Goal: Information Seeking & Learning: Learn about a topic

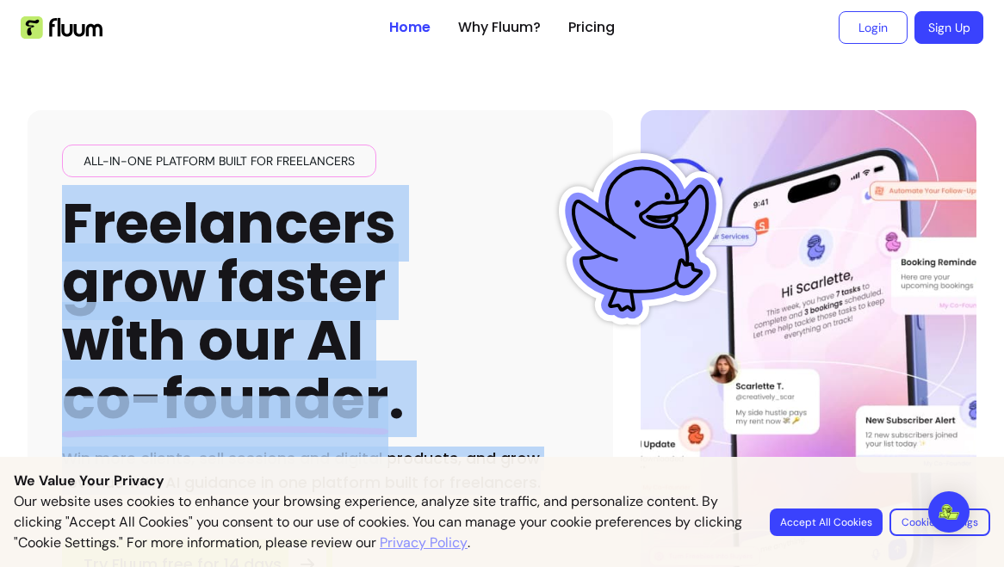
drag, startPoint x: 556, startPoint y: 489, endPoint x: 76, endPoint y: 219, distance: 551.2
click at [76, 219] on div "All-in-one platform built for freelancers Freelancers grow faster with our AI c…" at bounding box center [320, 320] width 516 height 350
copy div "Freelancers grow faster with our AI co-founder . Win more clients, sell session…"
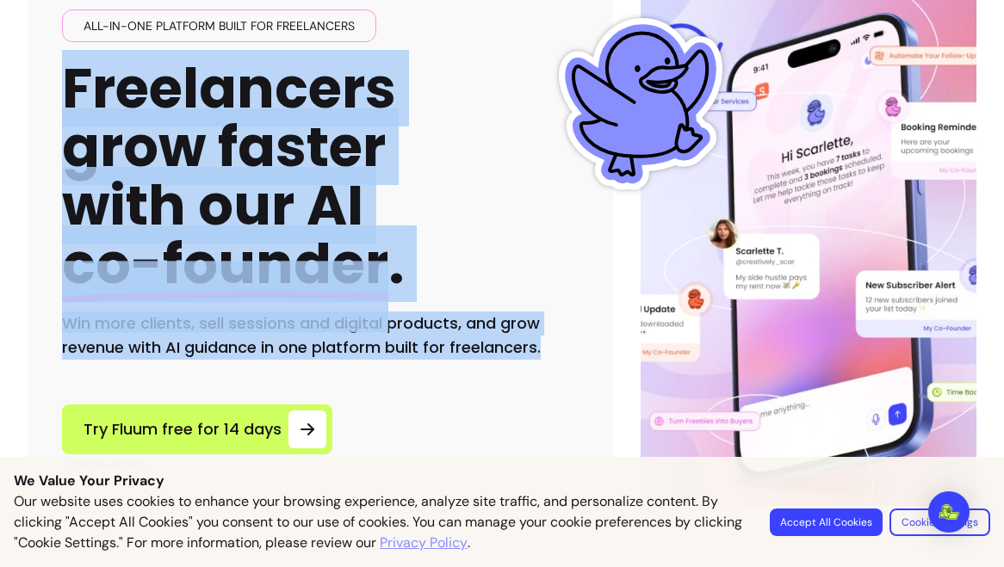
scroll to position [136, 0]
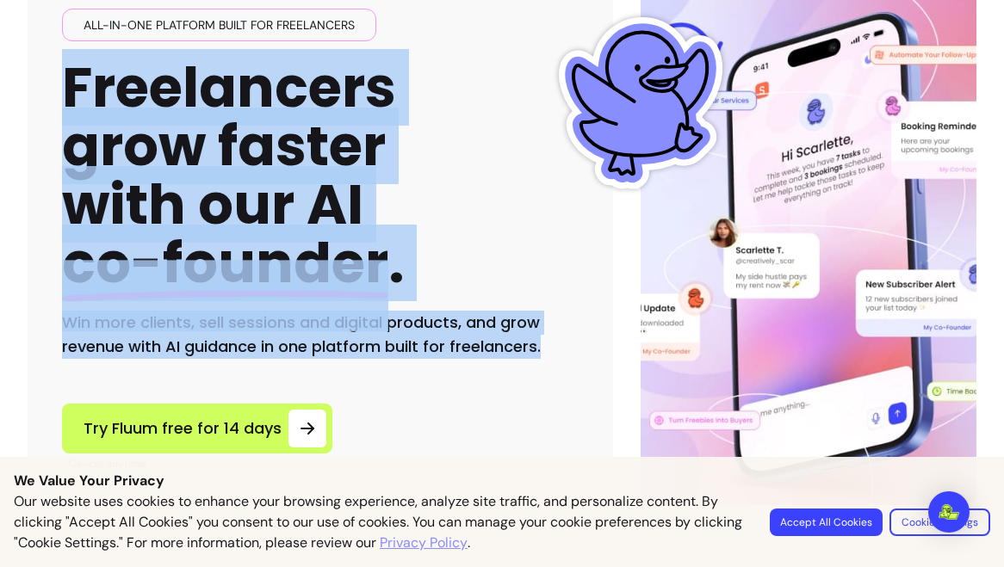
click at [439, 374] on div "All-in-one platform built for freelancers Freelancers grow faster with our AI c…" at bounding box center [320, 239] width 585 height 531
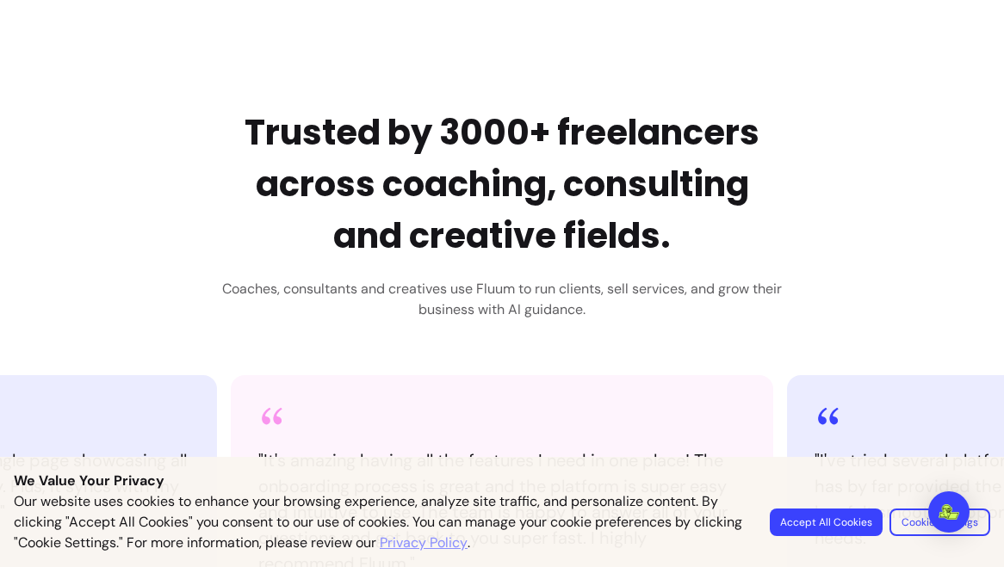
scroll to position [646, 0]
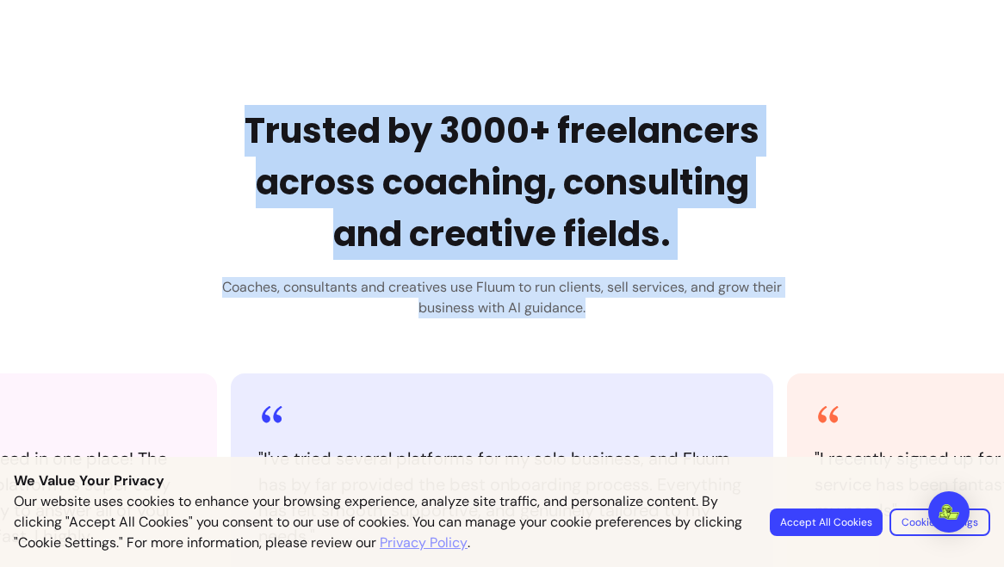
drag, startPoint x: 609, startPoint y: 312, endPoint x: 241, endPoint y: 124, distance: 413.9
click at [241, 124] on div "Trusted by 3000+ freelancers across coaching, consulting and creative fields. C…" at bounding box center [502, 211] width 560 height 213
copy div "Trusted by 3000+ freelancers across coaching, consulting and creative fields. C…"
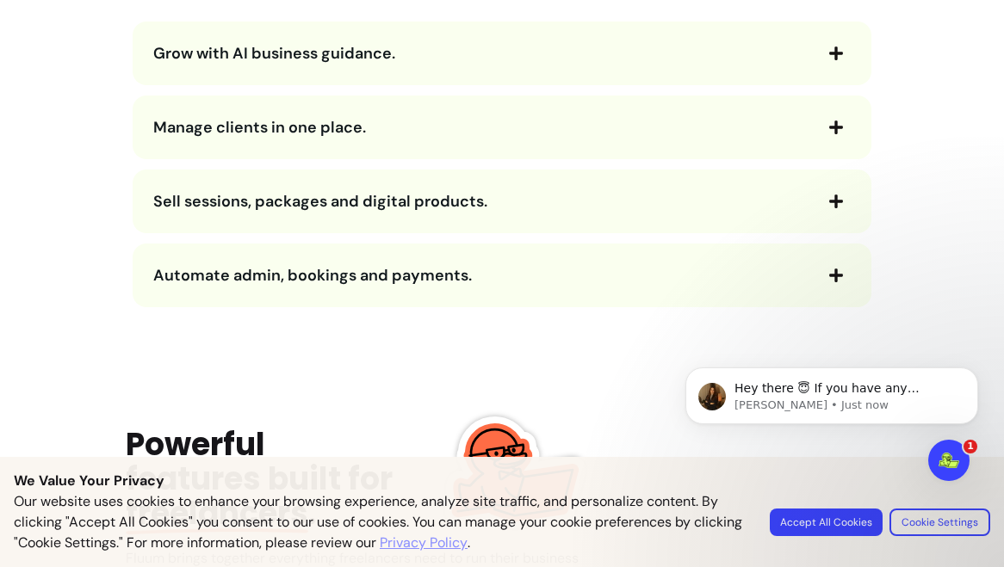
scroll to position [2013, 0]
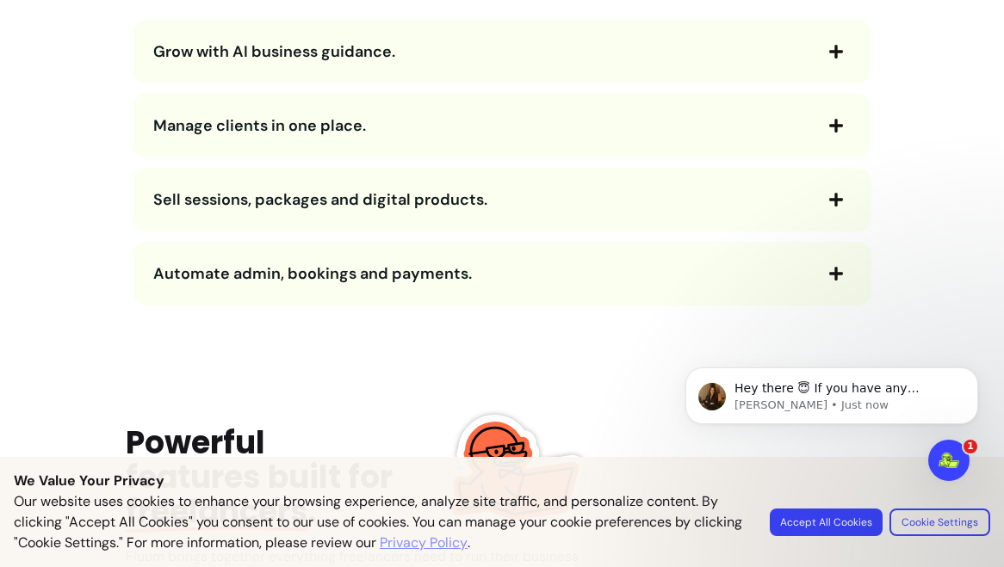
click at [162, 69] on div "Grow with AI business guidance." at bounding box center [502, 52] width 739 height 64
click at [172, 47] on span "Grow with AI business guidance." at bounding box center [274, 51] width 242 height 21
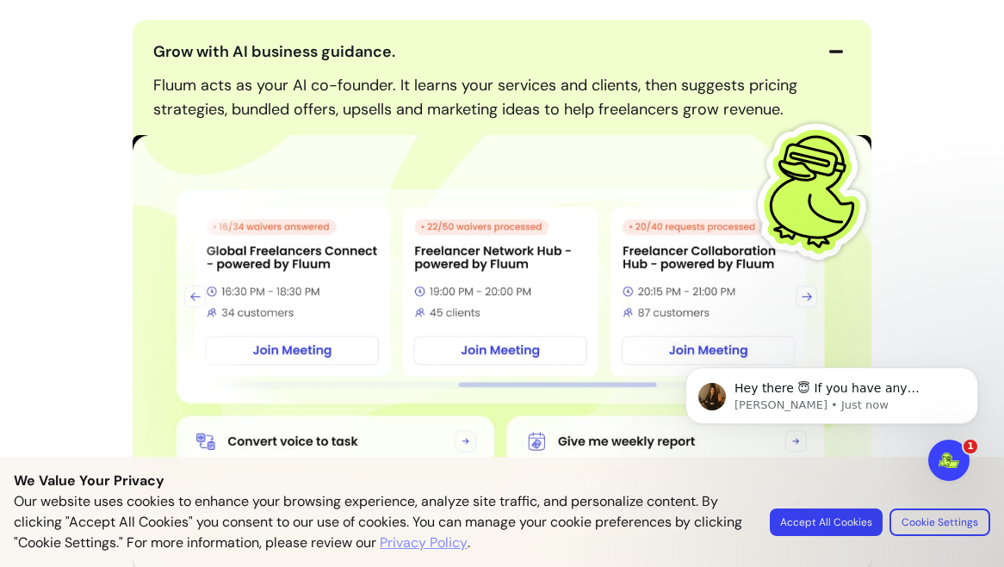
click at [172, 47] on span "Grow with AI business guidance." at bounding box center [274, 51] width 242 height 21
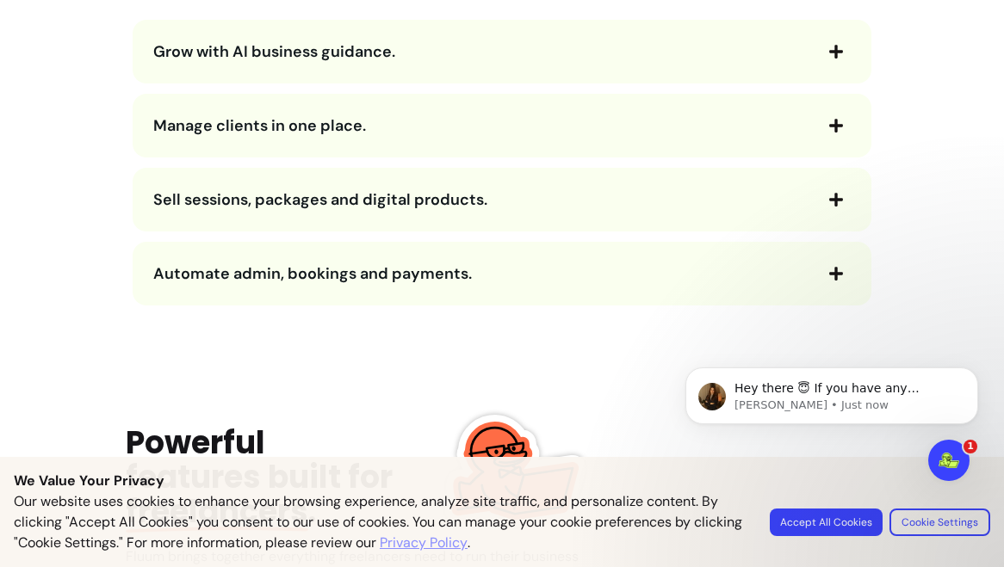
click at [176, 48] on span "Grow with AI business guidance." at bounding box center [274, 51] width 242 height 21
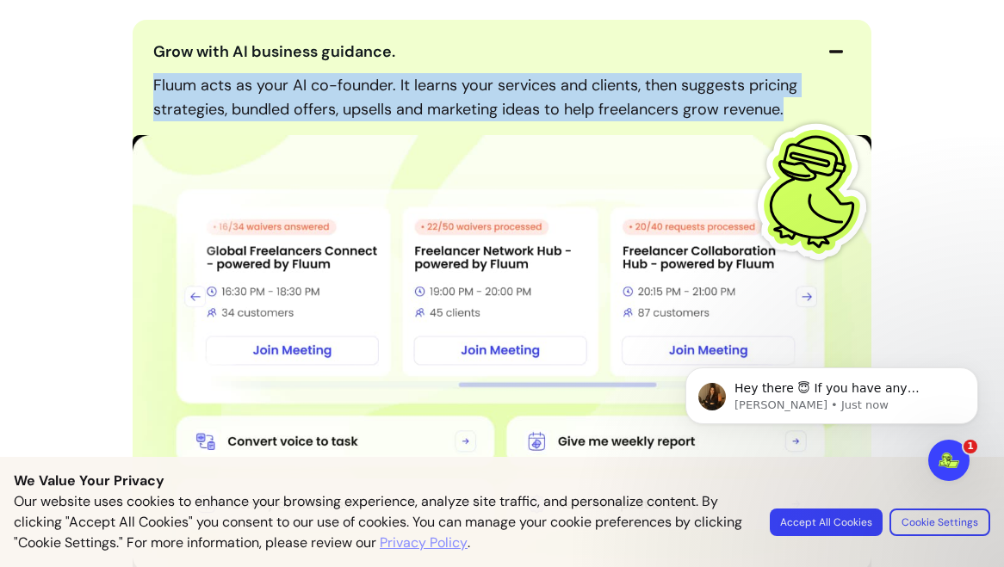
drag, startPoint x: 152, startPoint y: 83, endPoint x: 806, endPoint y: 108, distance: 653.8
click at [806, 108] on p "Fluum acts as your AI co-founder. It learns your services and clients, then sug…" at bounding box center [502, 97] width 698 height 48
copy p "Fluum acts as your AI co-founder. It learns your services and clients, then sug…"
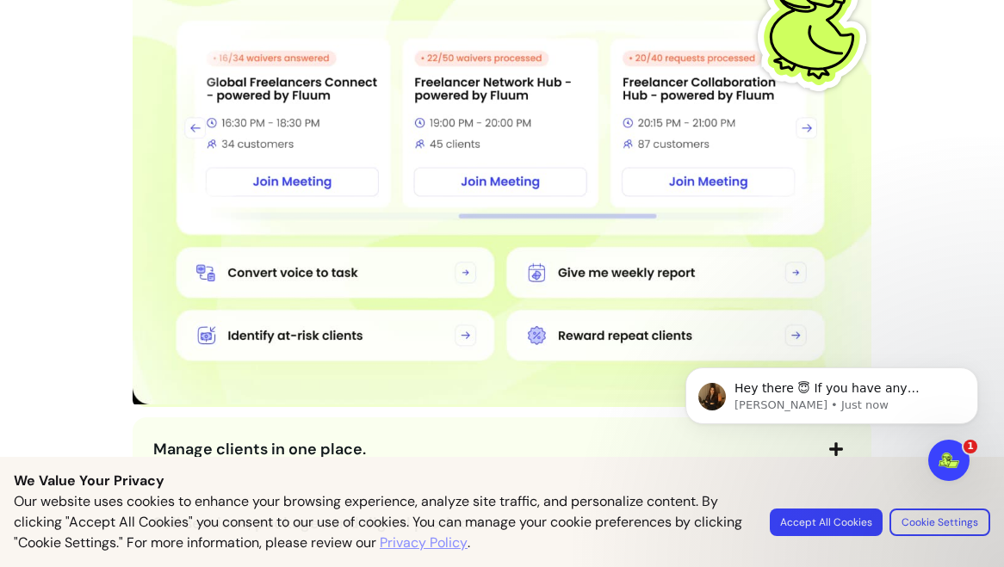
scroll to position [2273, 0]
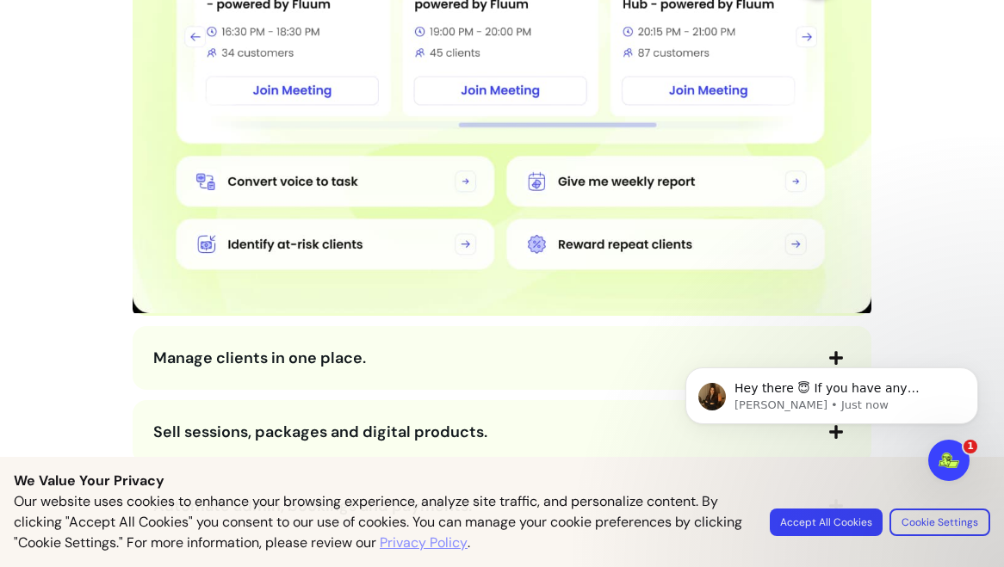
click at [192, 361] on span "Manage clients in one place." at bounding box center [259, 358] width 213 height 21
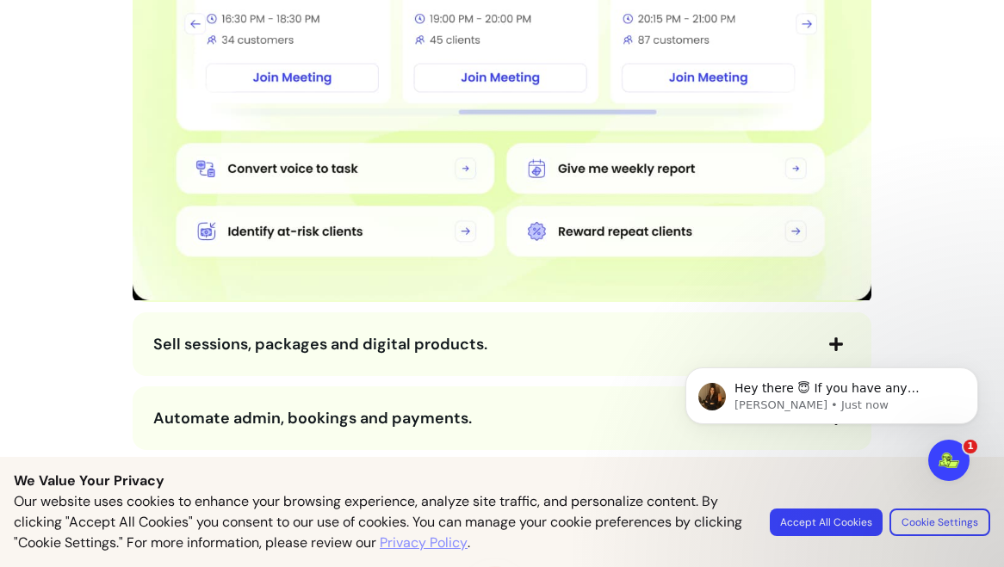
scroll to position [2930, 0]
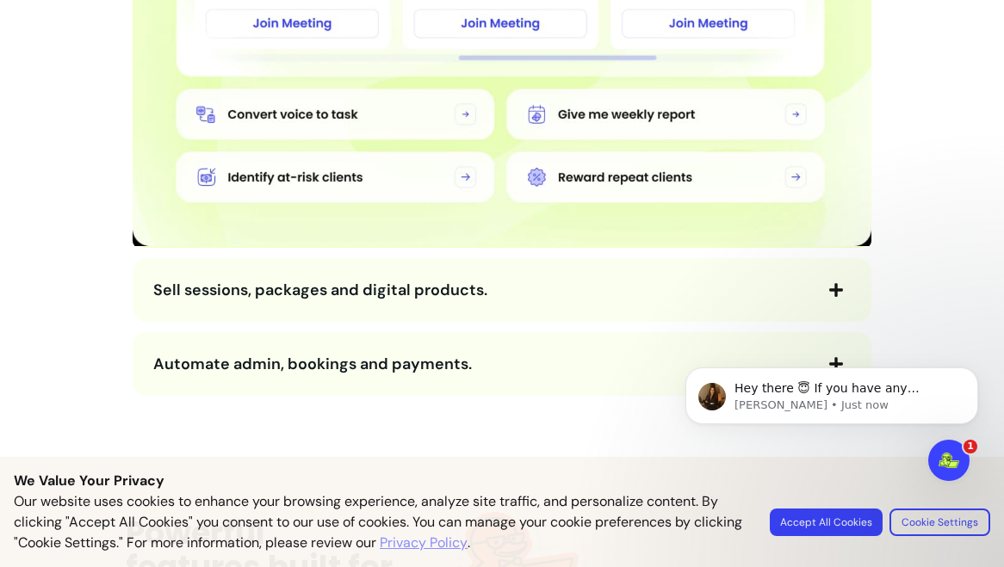
click at [215, 300] on span "Sell sessions, packages and digital products." at bounding box center [482, 290] width 659 height 24
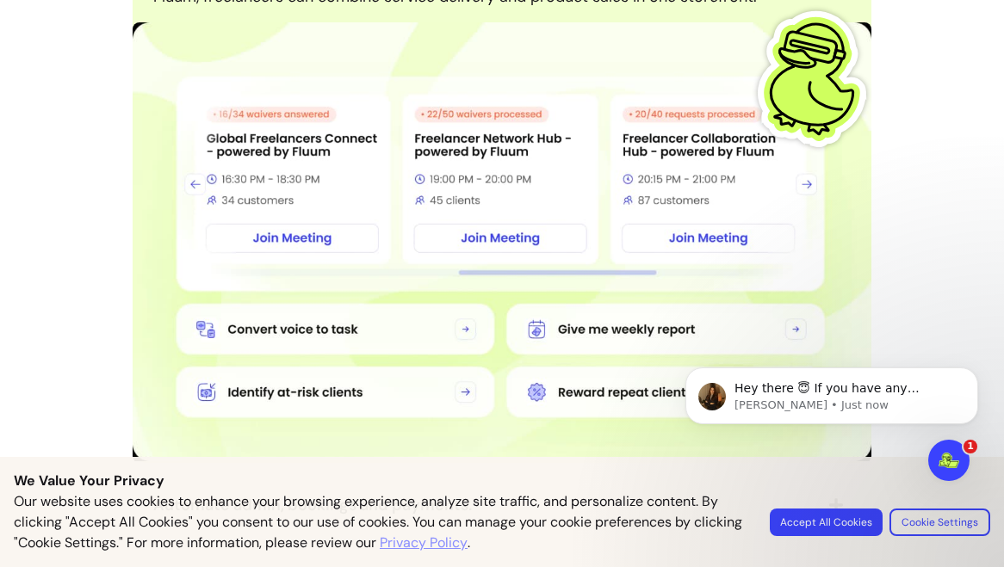
scroll to position [3544, 0]
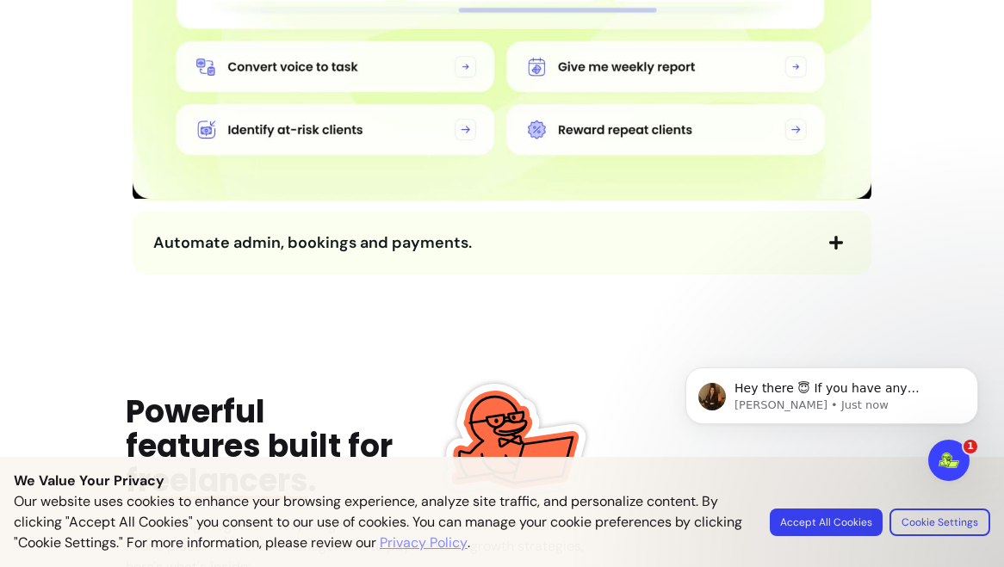
click at [198, 232] on span "Automate admin, bookings and payments." at bounding box center [312, 242] width 318 height 21
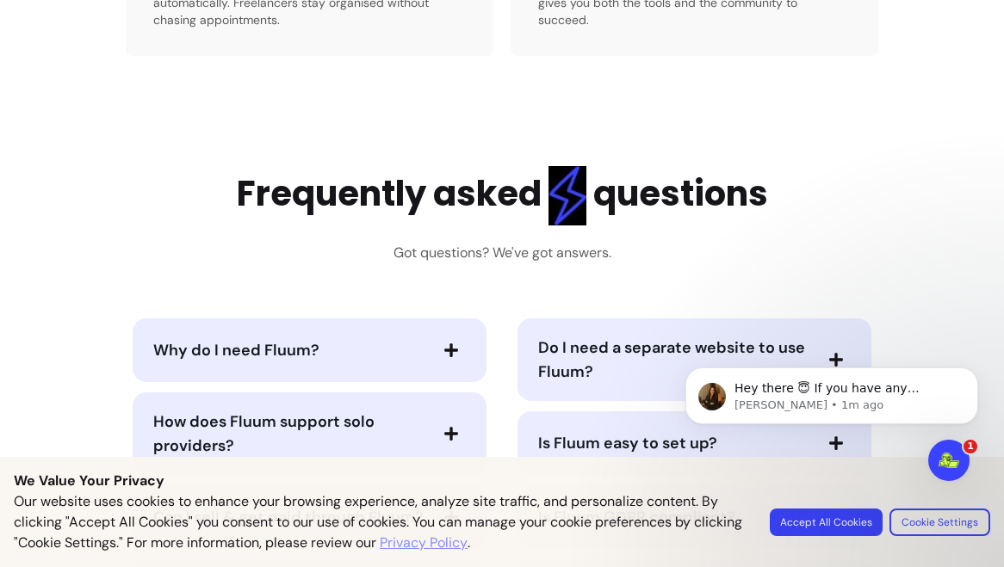
scroll to position [5526, 0]
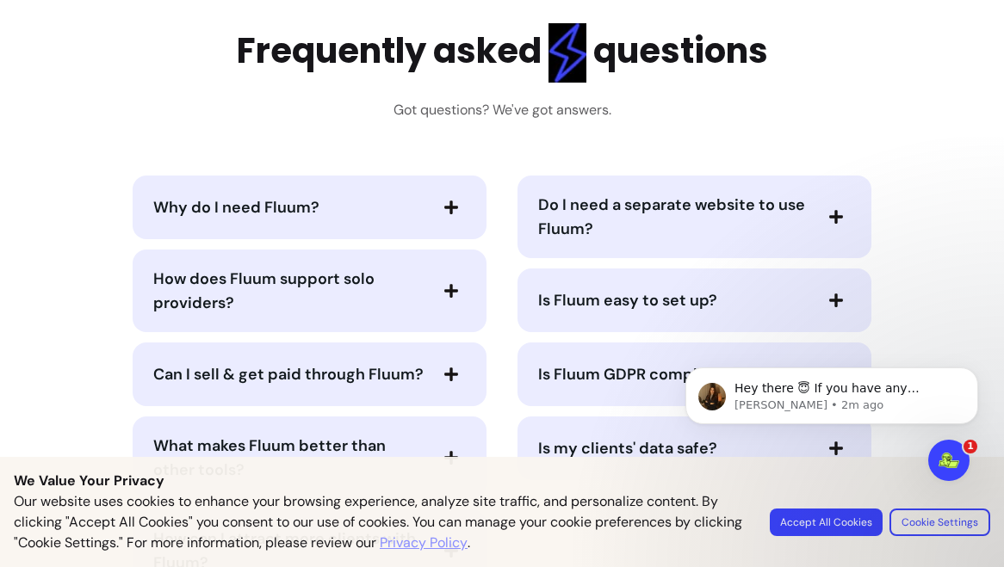
click at [209, 210] on span "Why do I need Fluum?" at bounding box center [236, 207] width 166 height 21
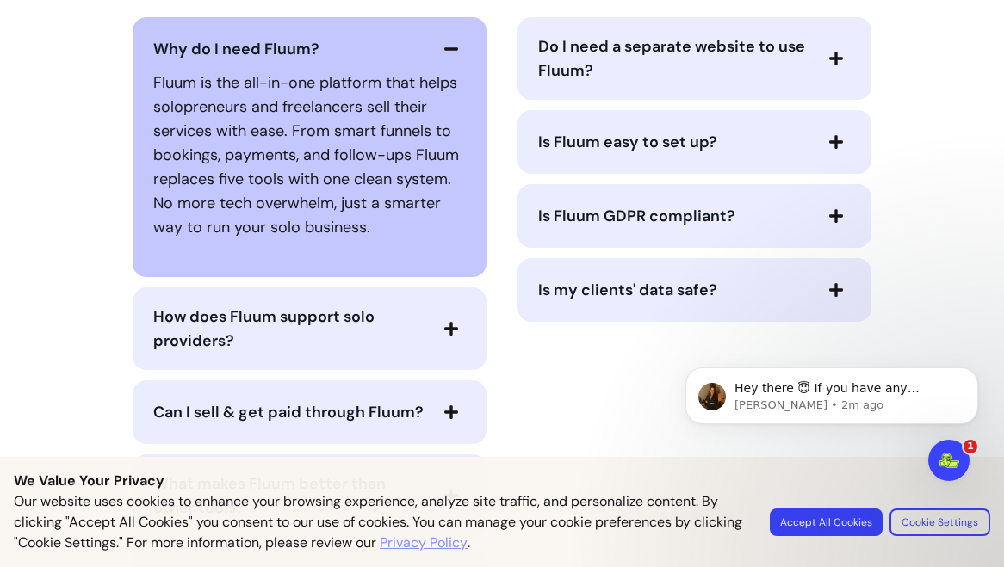
scroll to position [5729, 0]
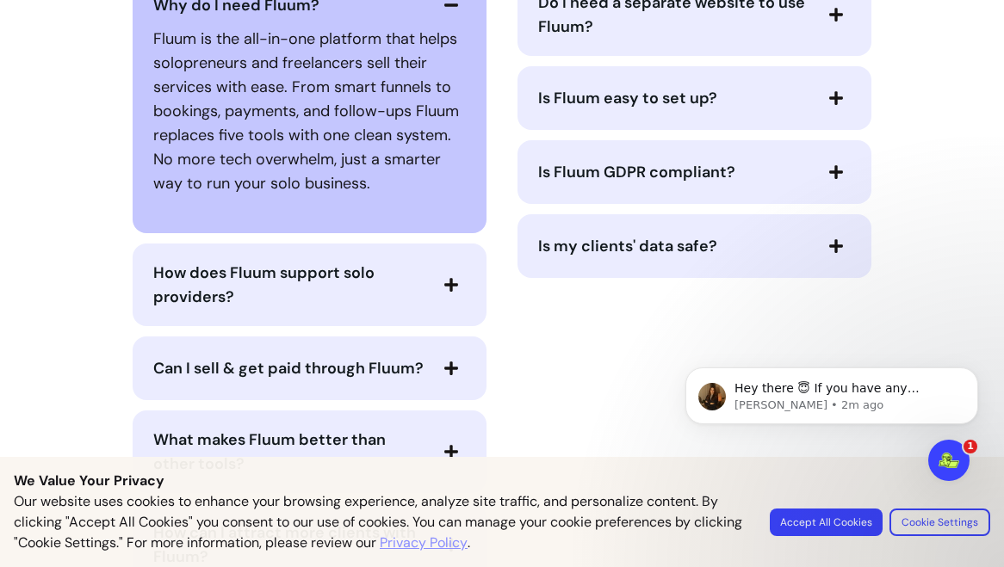
click at [220, 255] on div "How does Fluum support solo providers?" at bounding box center [310, 285] width 354 height 83
click at [220, 268] on span "How does Fluum support solo providers?" at bounding box center [263, 285] width 221 height 45
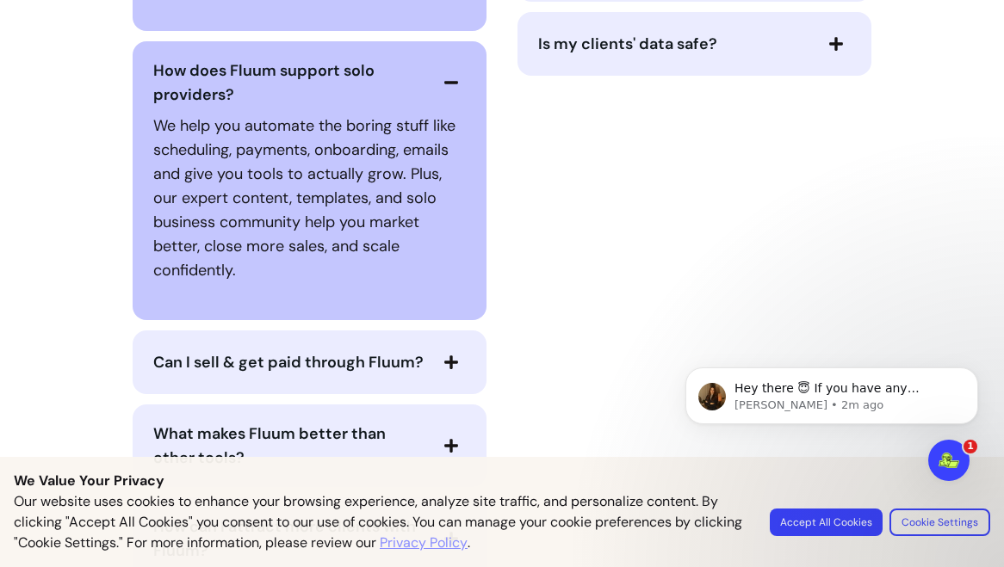
scroll to position [5977, 0]
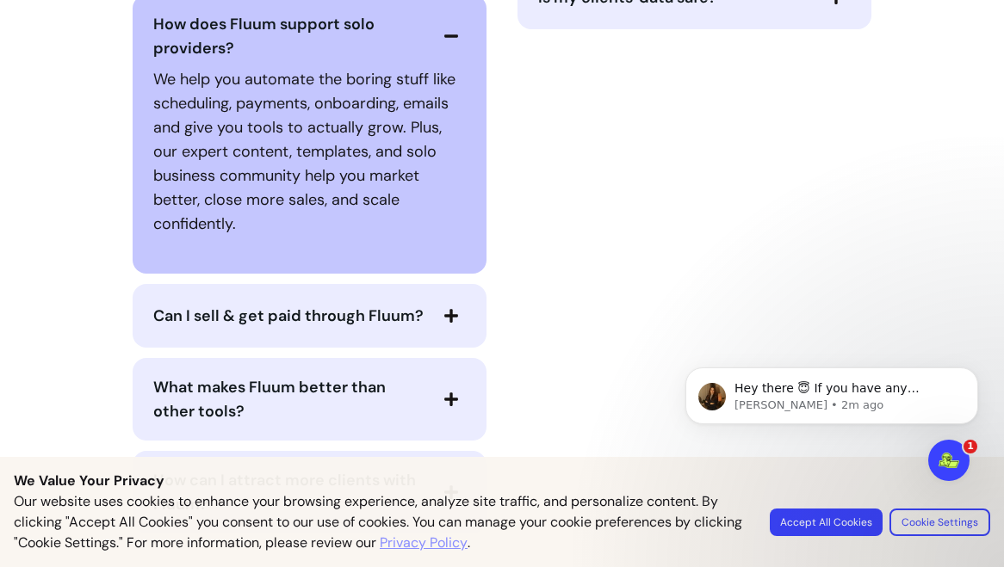
click at [192, 320] on span "Can I sell & get paid through Fluum?" at bounding box center [288, 316] width 270 height 21
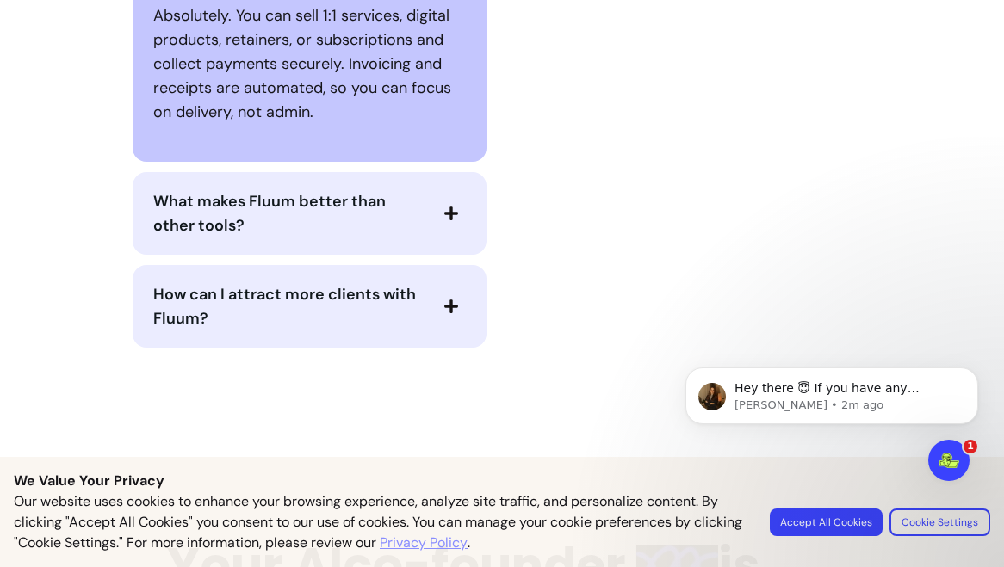
scroll to position [6338, 0]
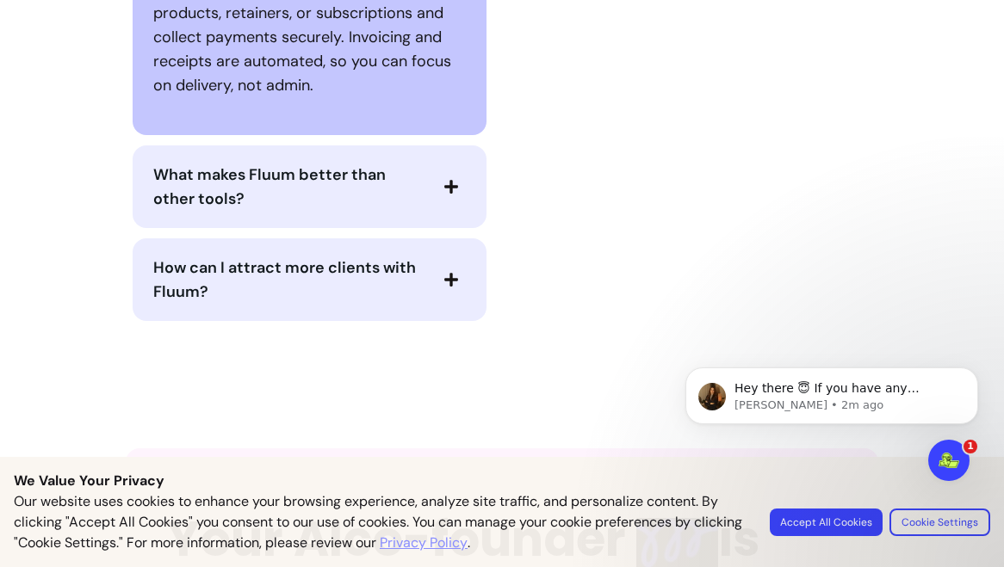
click at [219, 197] on span "What makes Fluum better than other tools?" at bounding box center [269, 186] width 232 height 45
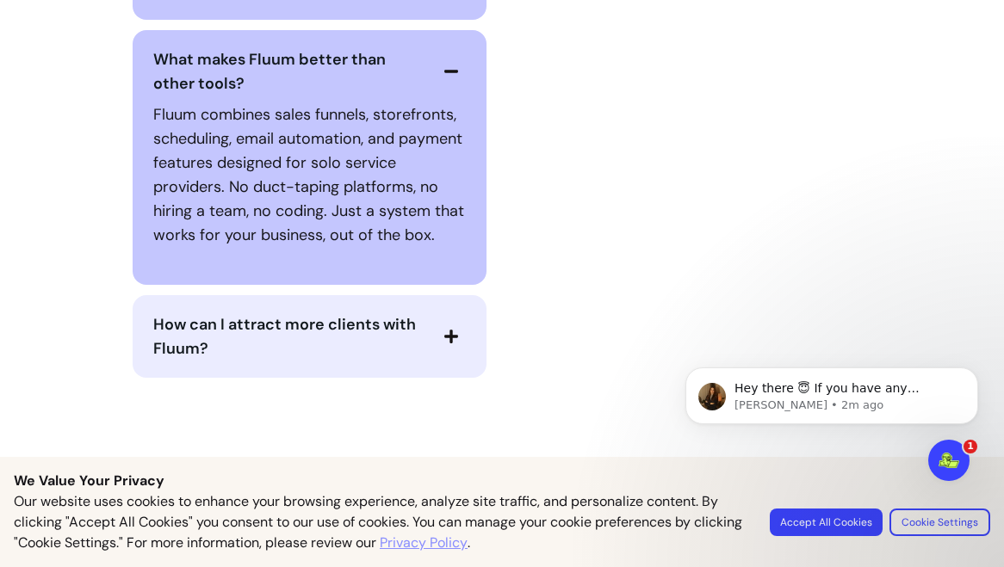
scroll to position [6470, 0]
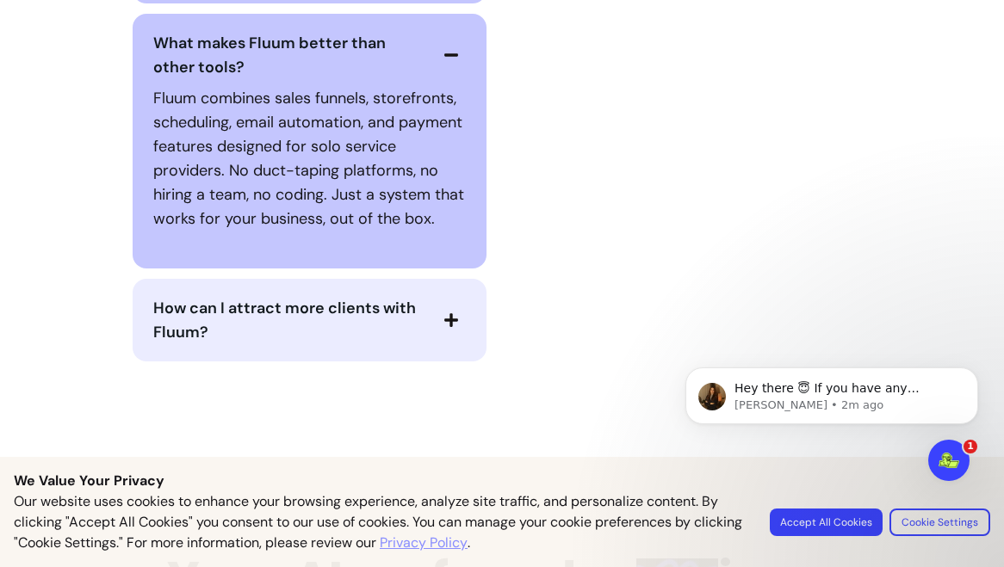
click at [333, 323] on span "How can I attract more clients with Fluum?" at bounding box center [284, 320] width 263 height 45
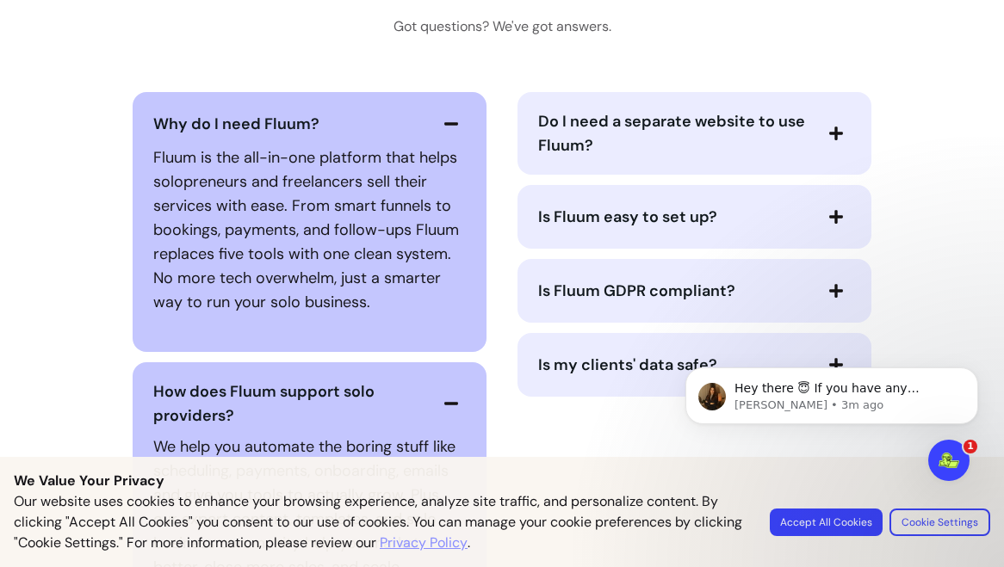
scroll to position [5611, 0]
click at [620, 142] on span "Do I need a separate website to use Fluum?" at bounding box center [674, 132] width 273 height 48
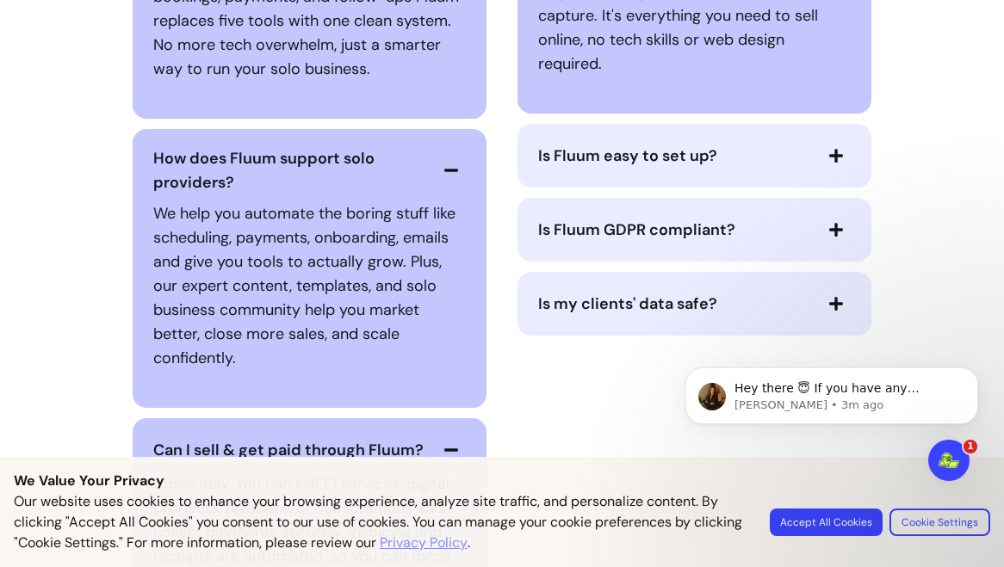
scroll to position [5847, 0]
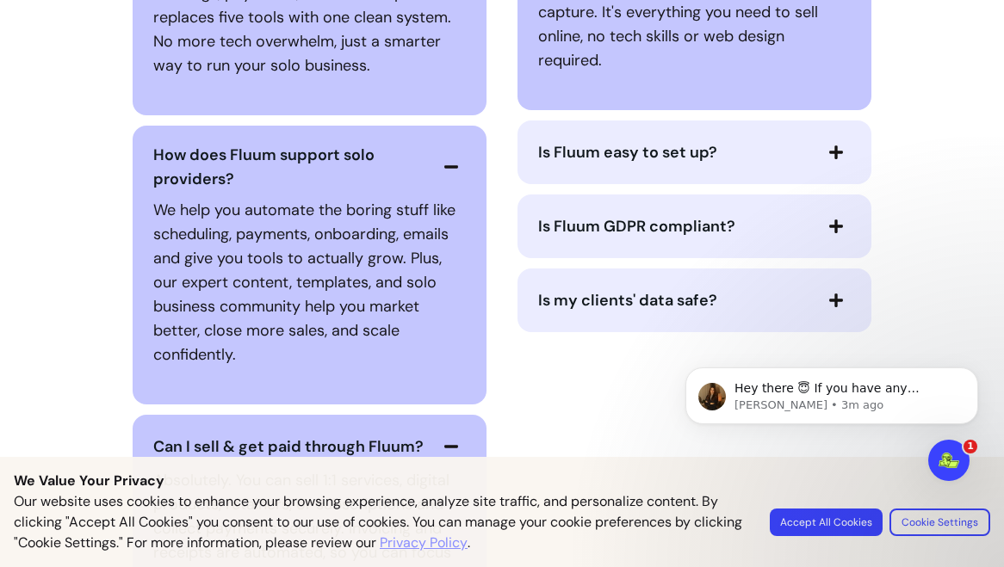
click at [578, 157] on span "Is Fluum easy to set up?" at bounding box center [627, 152] width 179 height 21
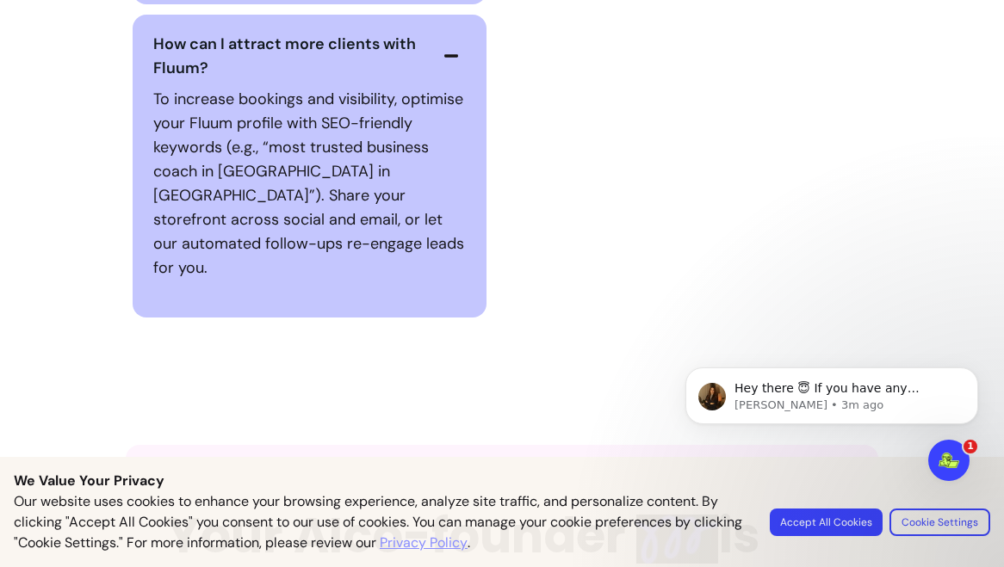
scroll to position [6889, 0]
